Goal: Task Accomplishment & Management: Use online tool/utility

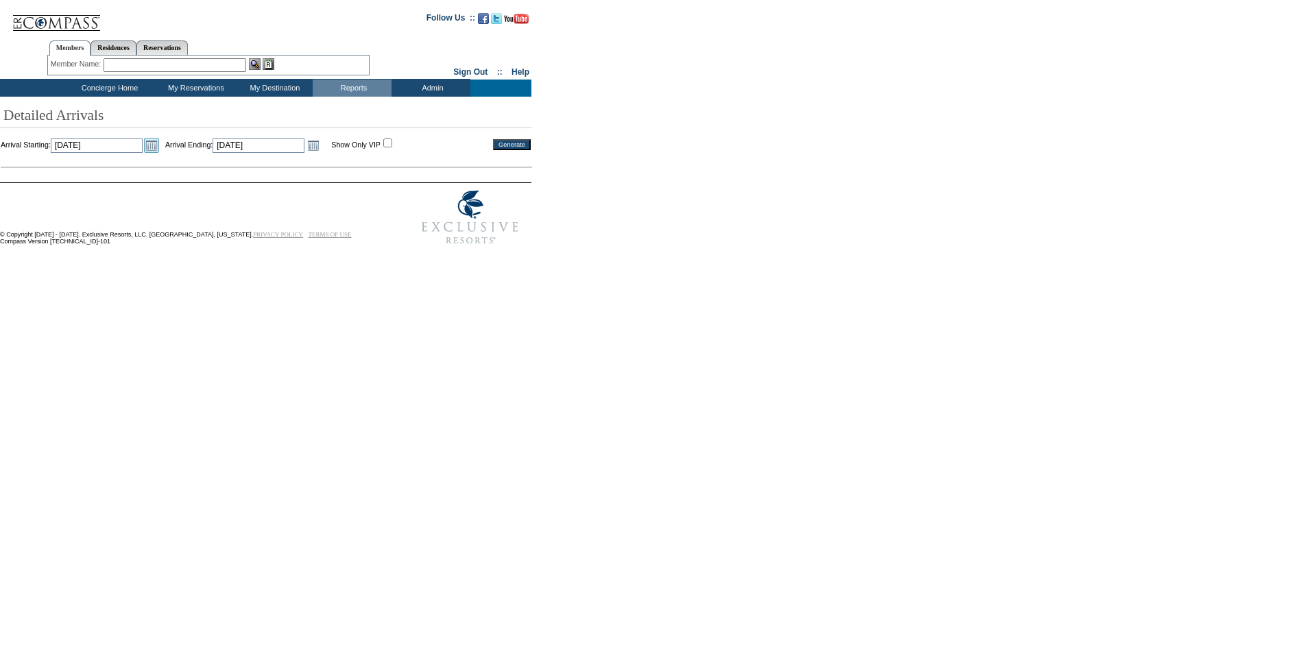
click at [159, 144] on link "Open the calendar popup." at bounding box center [151, 145] width 15 height 15
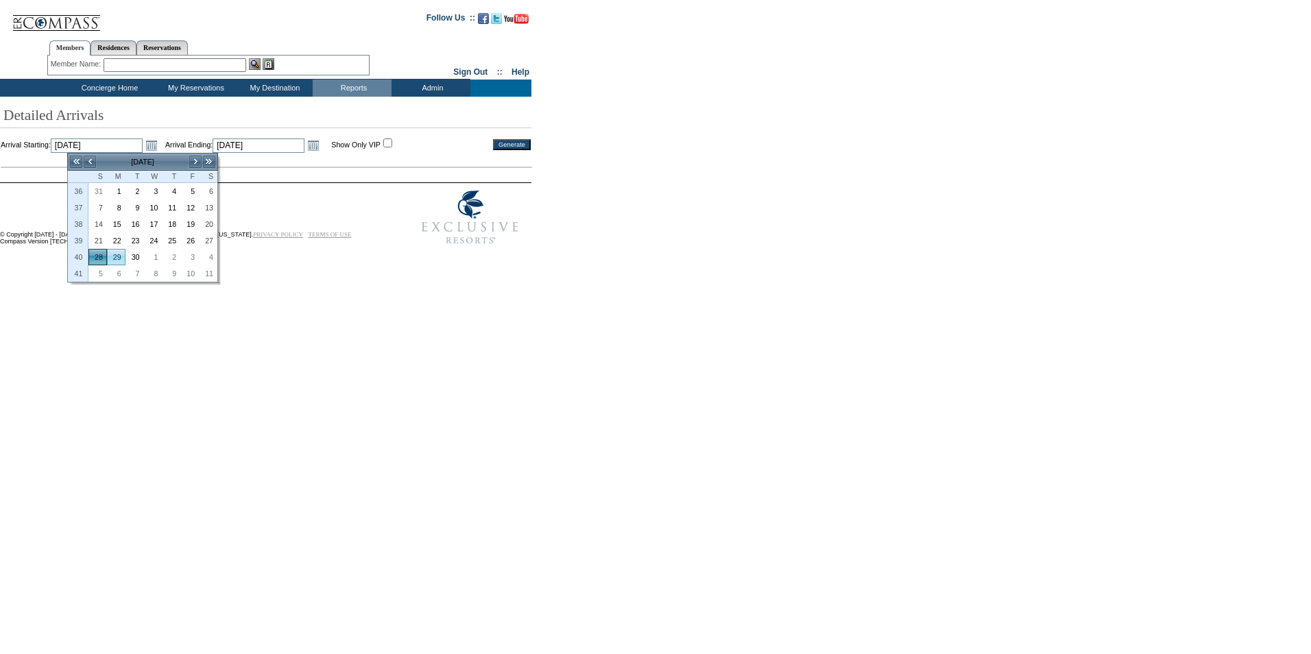
click at [115, 255] on link "29" at bounding box center [116, 257] width 17 height 15
type input "2025-09-29"
type input "9/29/2025"
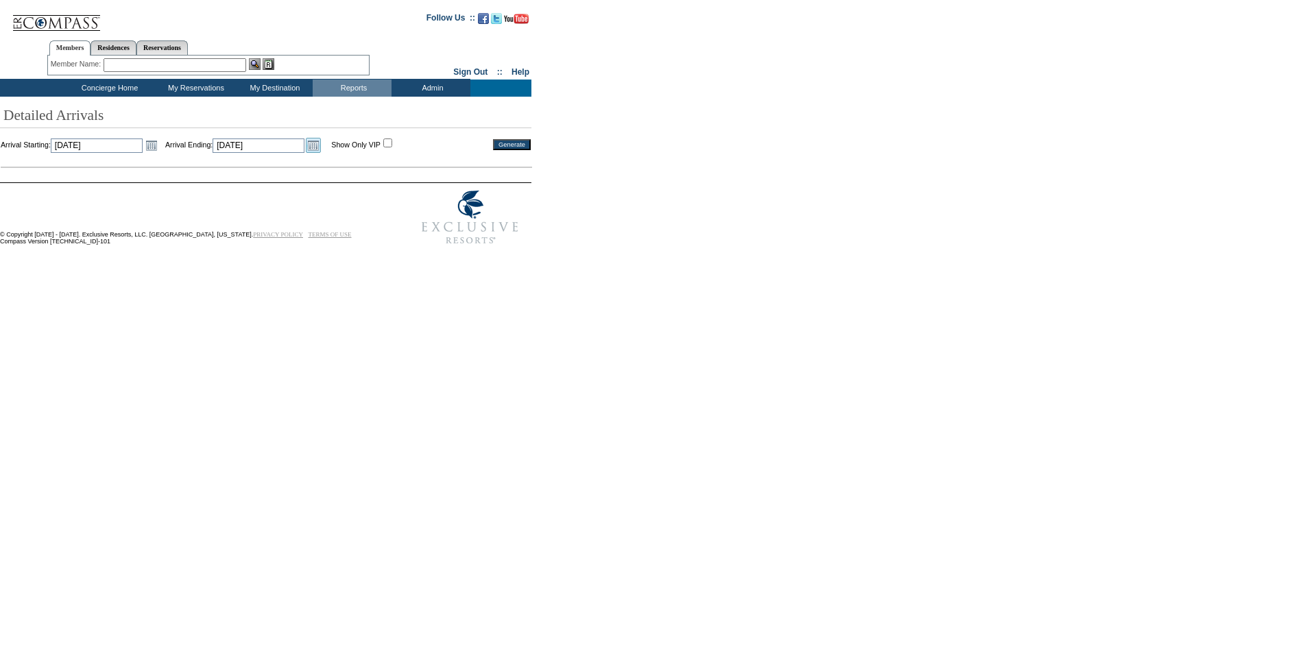
click at [321, 147] on link "Open the calendar popup." at bounding box center [313, 145] width 15 height 15
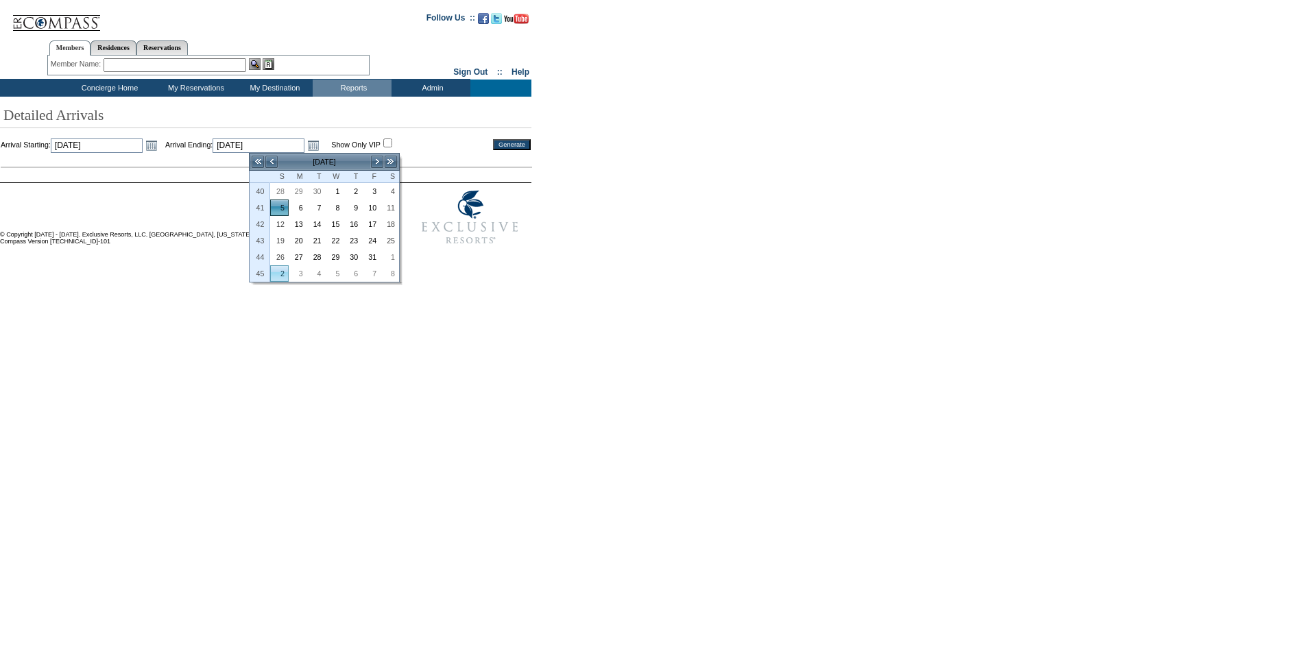
click at [283, 274] on link "2" at bounding box center [279, 273] width 17 height 15
type input "2025-11-02"
type input "11/2/2025"
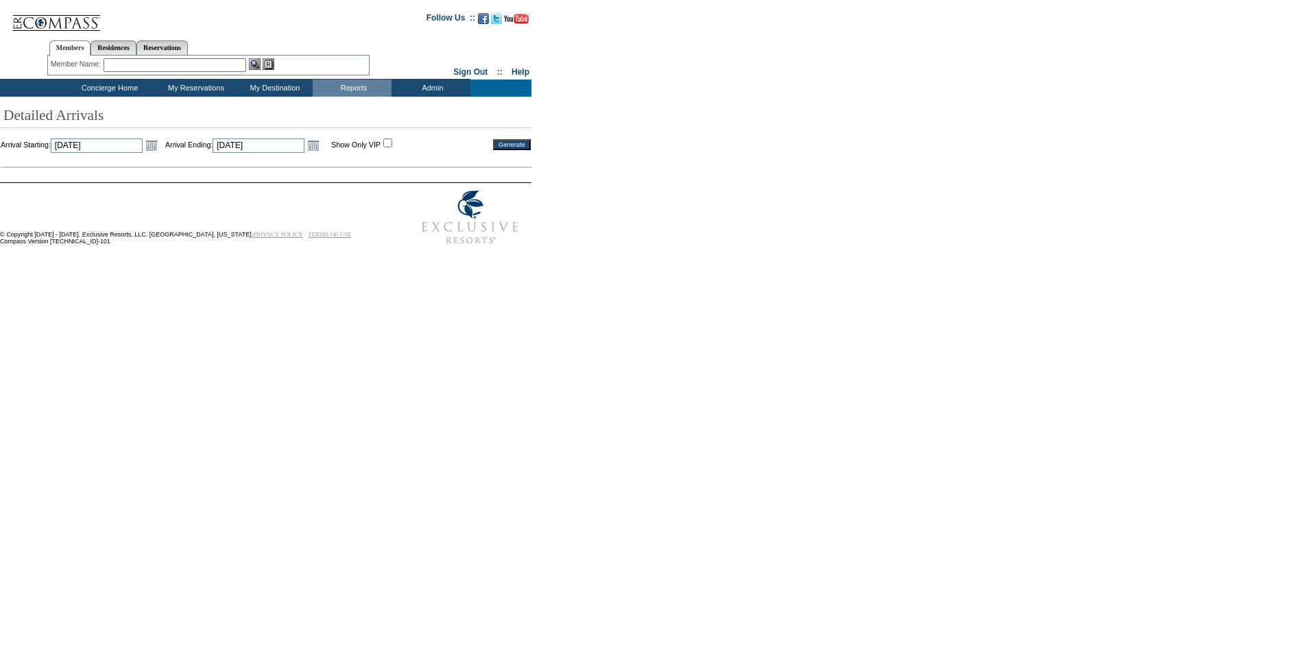
click at [524, 141] on input "Generate" at bounding box center [512, 144] width 38 height 11
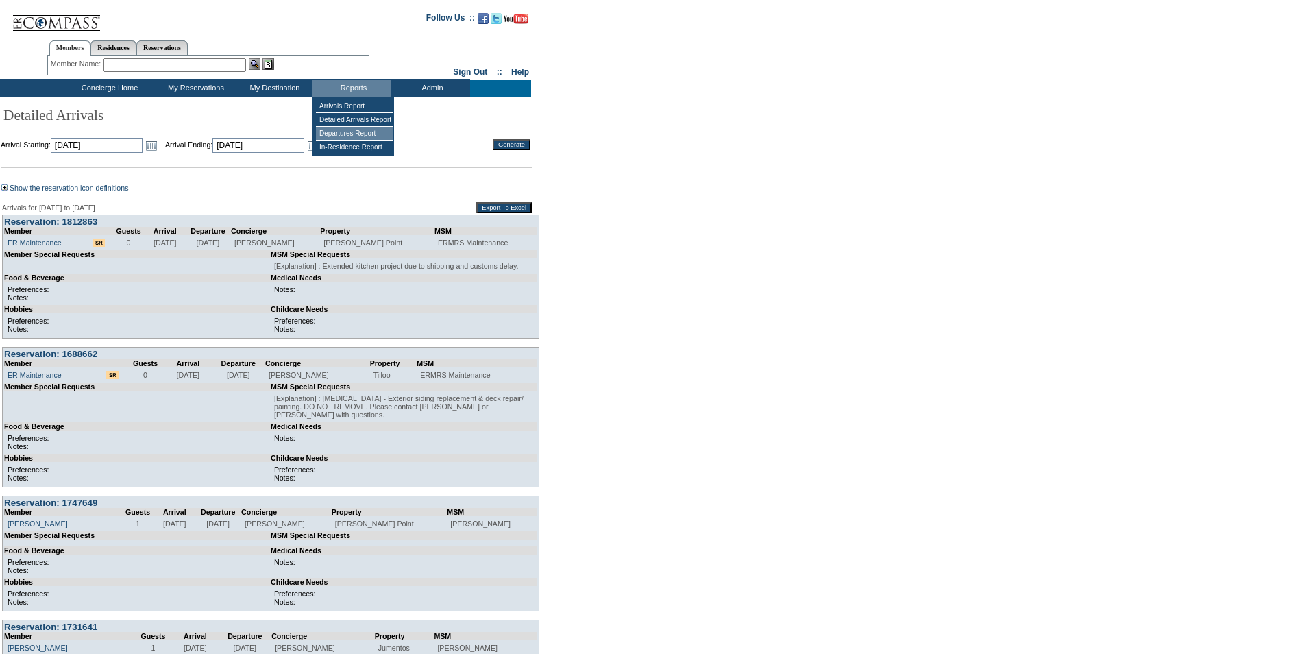
click at [348, 135] on td "Departures Report" at bounding box center [354, 134] width 77 height 14
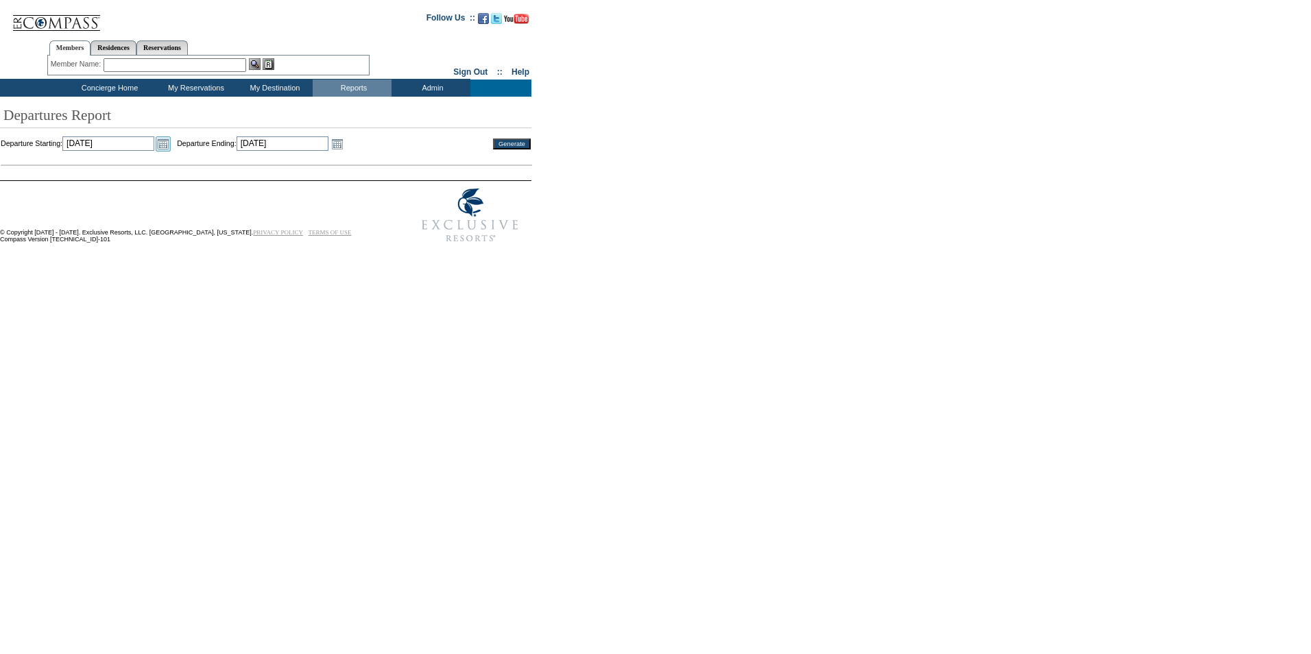
click at [171, 144] on link "Open the calendar popup." at bounding box center [163, 143] width 15 height 15
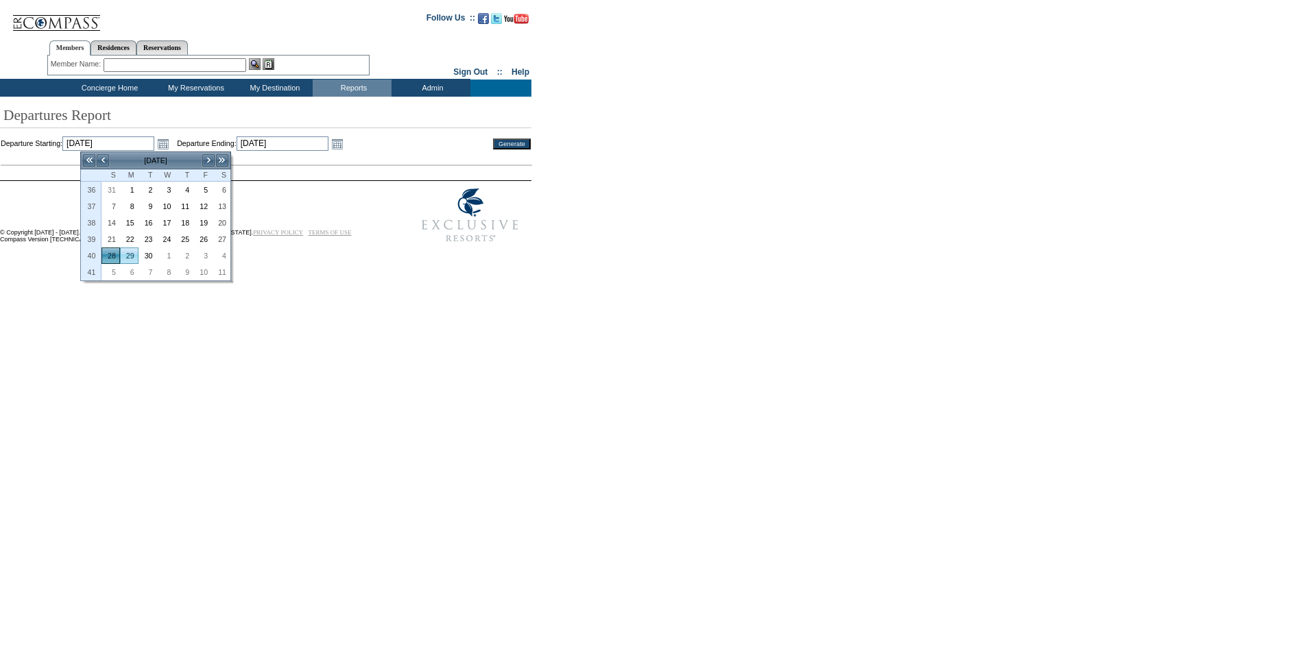
click at [130, 257] on link "29" at bounding box center [129, 255] width 17 height 15
type input "[DATE]"
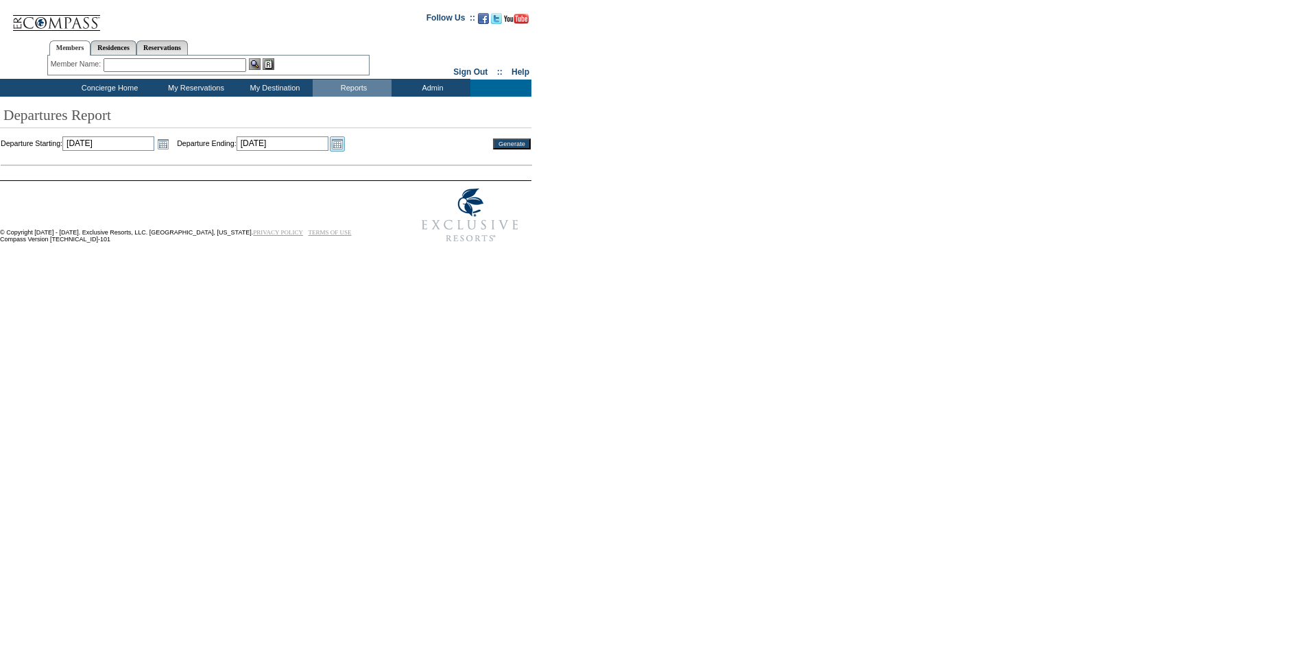
click at [345, 143] on link "Open the calendar popup." at bounding box center [337, 143] width 15 height 15
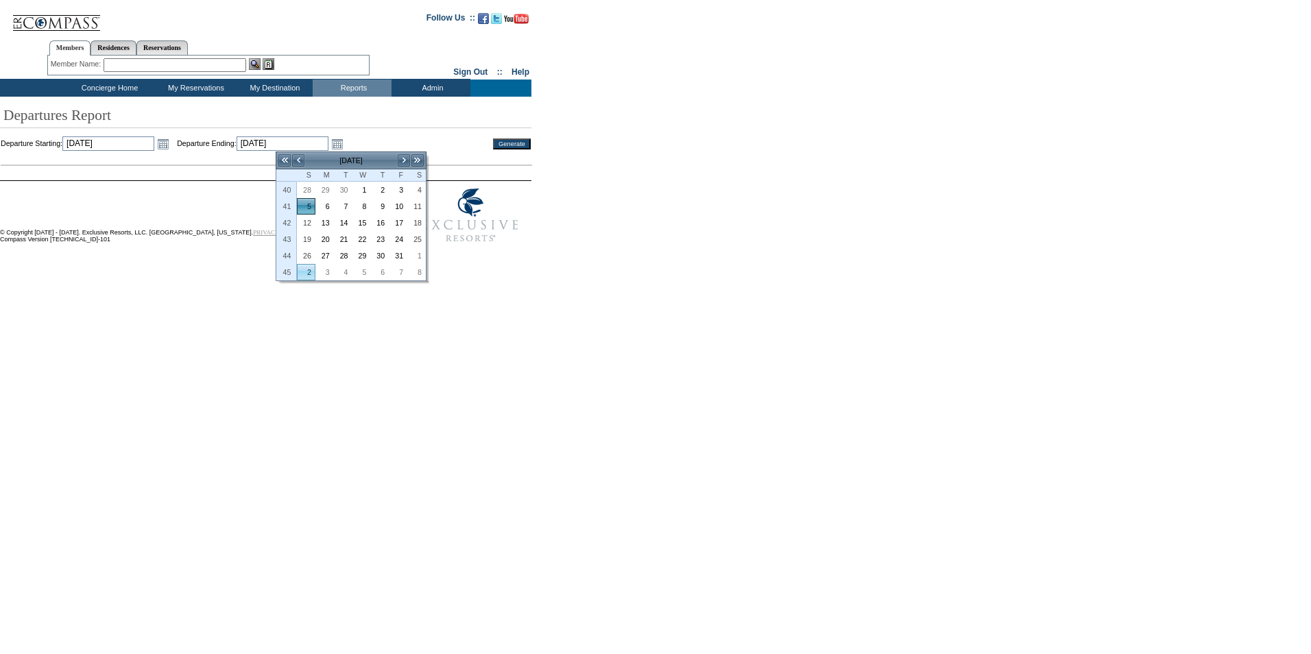
click at [306, 274] on link "2" at bounding box center [306, 272] width 17 height 15
type input "2025-11-02"
type input "11/2/2025"
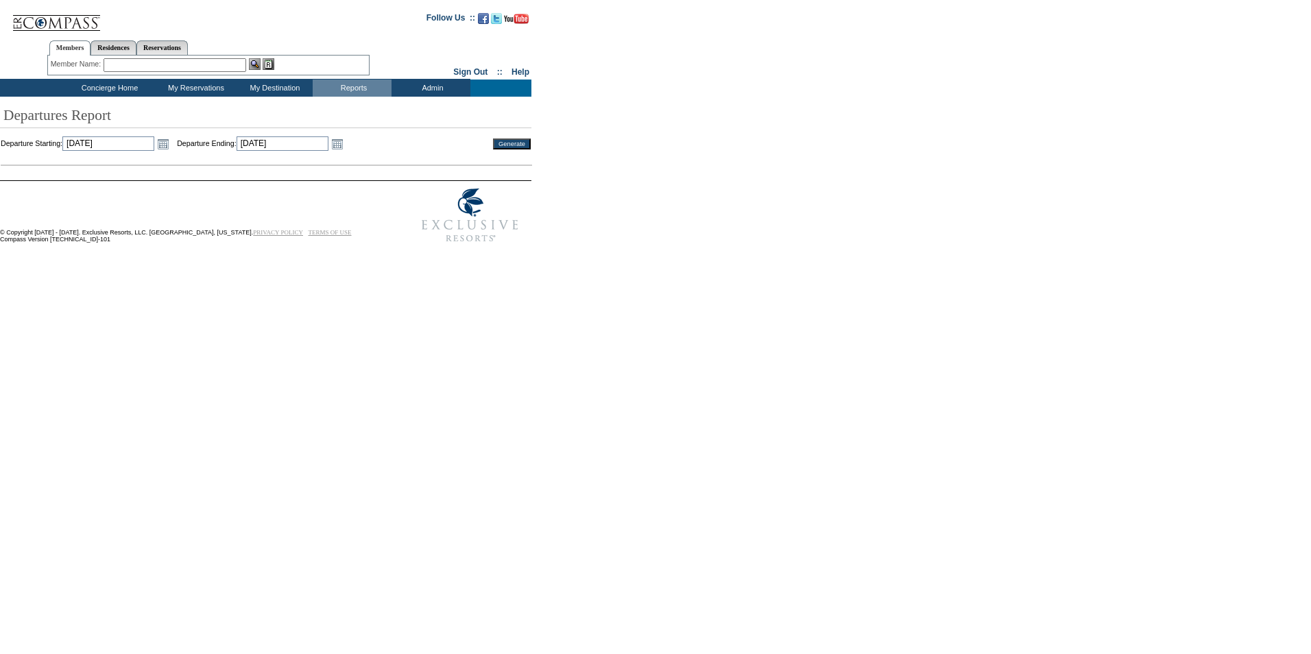
click at [513, 139] on input "Generate" at bounding box center [512, 143] width 38 height 11
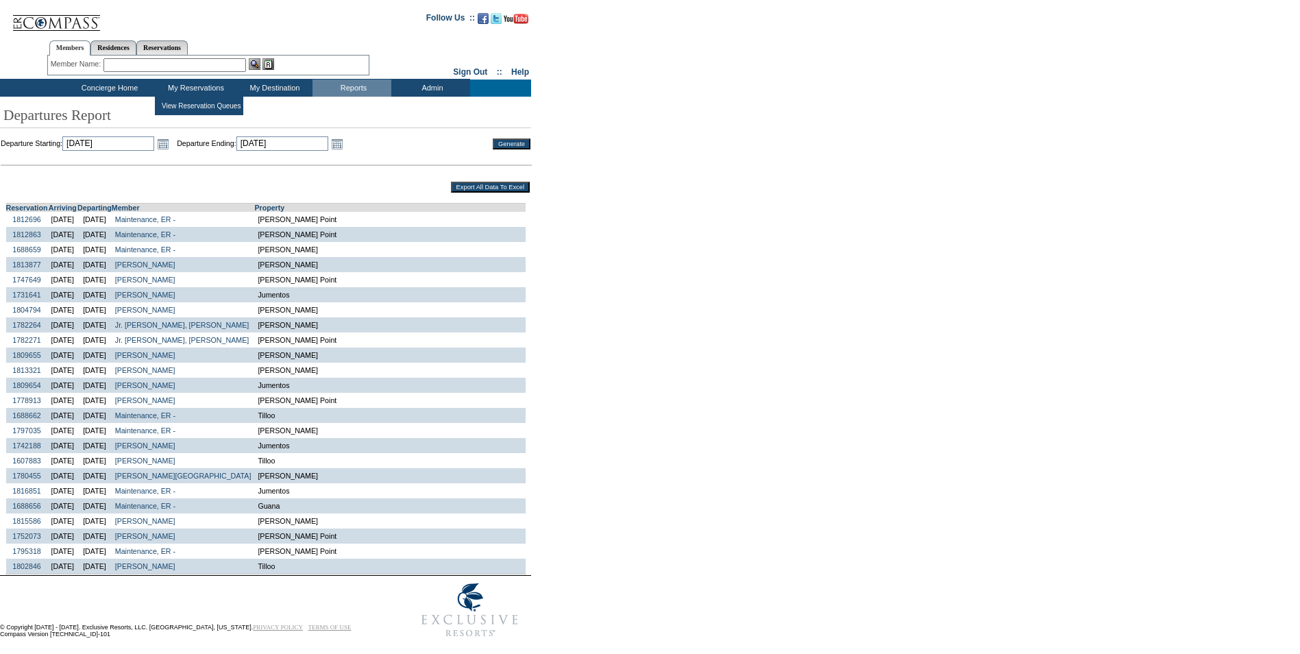
click at [184, 92] on td "My Reservations" at bounding box center [194, 88] width 79 height 17
